Goal: Find specific page/section

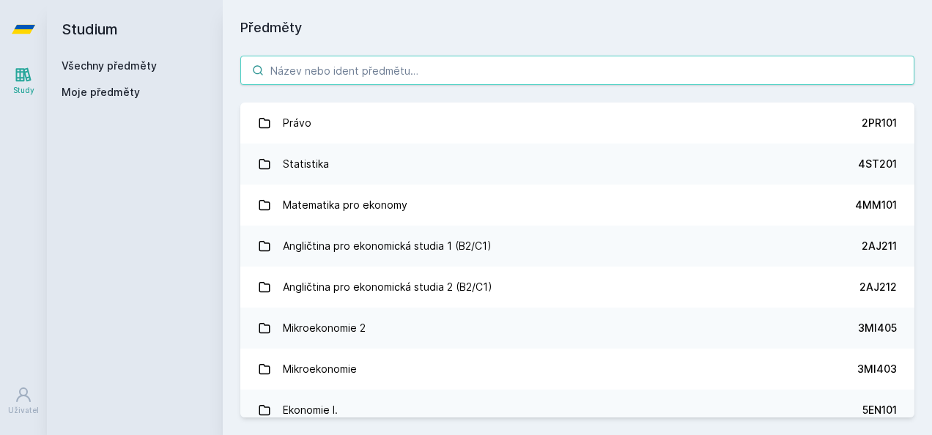
click at [308, 71] on input "search" at bounding box center [577, 70] width 674 height 29
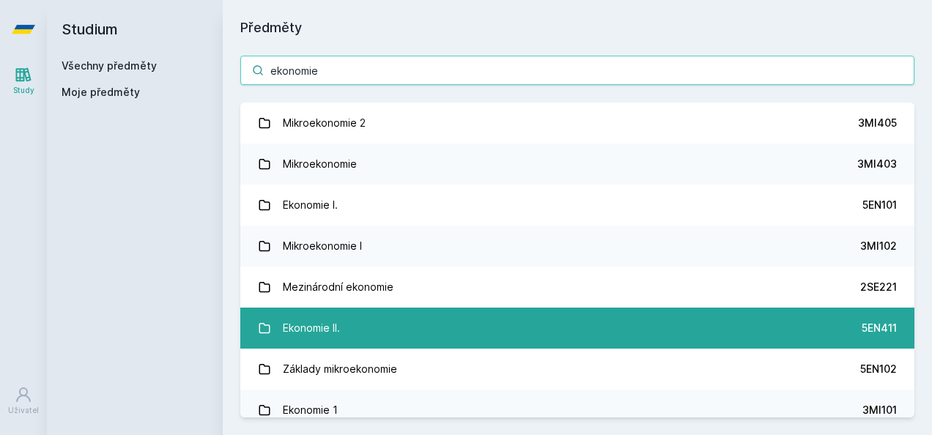
type input "ekonomie"
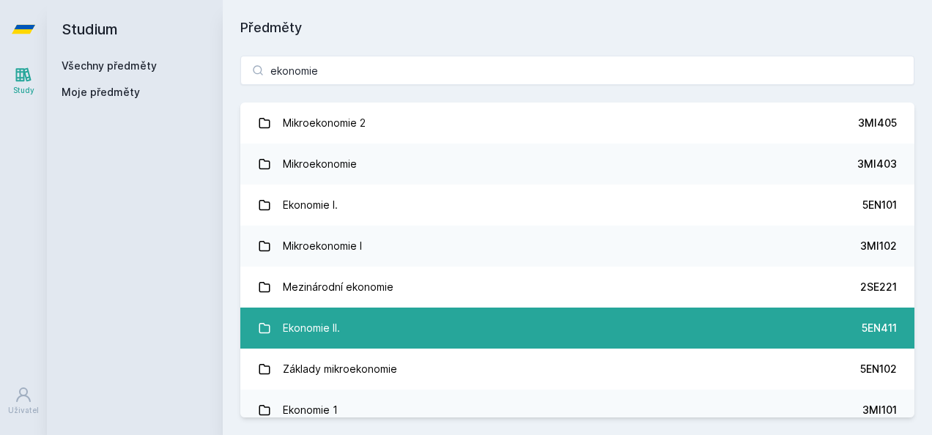
click at [366, 319] on link "Ekonomie II. 5EN411" at bounding box center [577, 328] width 674 height 41
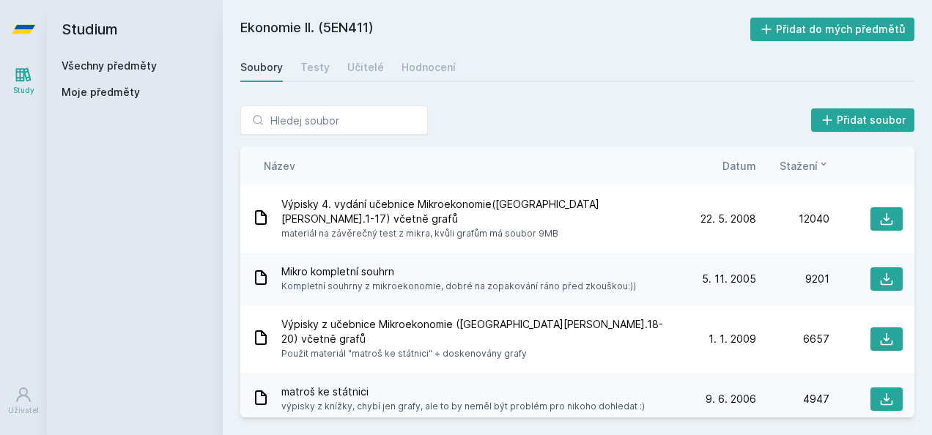
click at [738, 166] on span "Datum" at bounding box center [739, 165] width 34 height 15
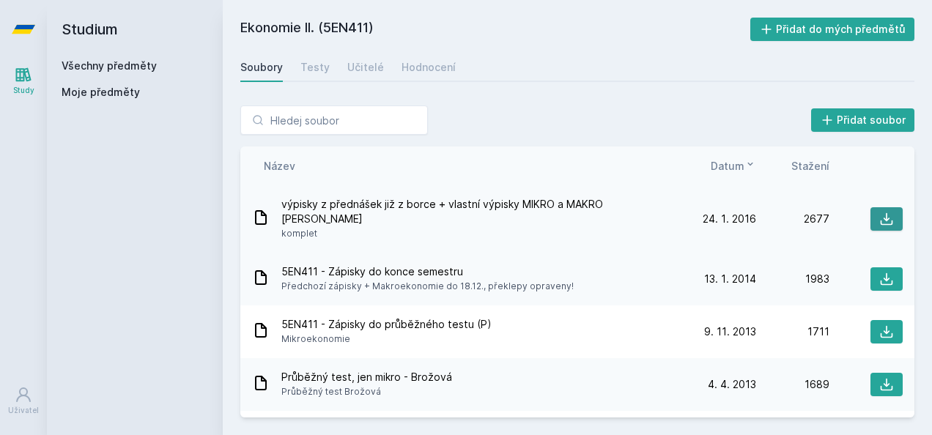
click at [879, 214] on icon at bounding box center [886, 219] width 15 height 15
click at [163, 107] on div "Studium Všechny předměty Moje předměty" at bounding box center [135, 217] width 176 height 435
click at [507, 24] on h2 "Ekonomie II. (5EN411)" at bounding box center [495, 29] width 510 height 23
